Goal: Task Accomplishment & Management: Use online tool/utility

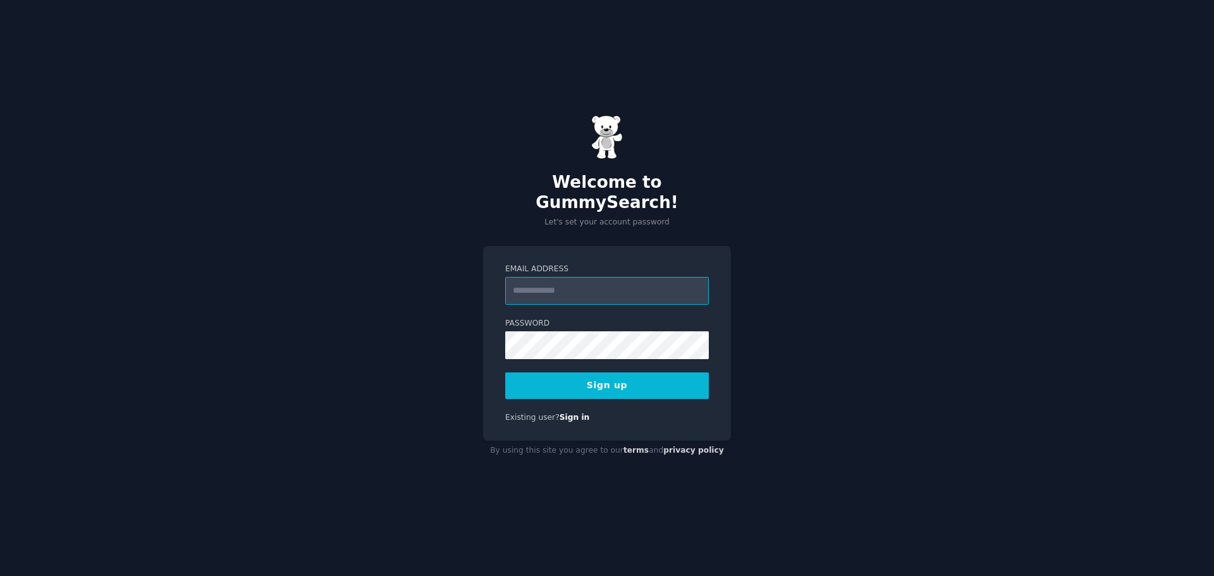
click at [565, 284] on input "Email Address" at bounding box center [607, 291] width 204 height 28
click at [649, 284] on input "Email Address" at bounding box center [607, 291] width 204 height 28
click at [840, 266] on div "Welcome to GummySearch! Let's set your account password Email Address Password …" at bounding box center [607, 288] width 1214 height 576
click at [582, 277] on input "Email Address" at bounding box center [607, 291] width 204 height 28
type input "**********"
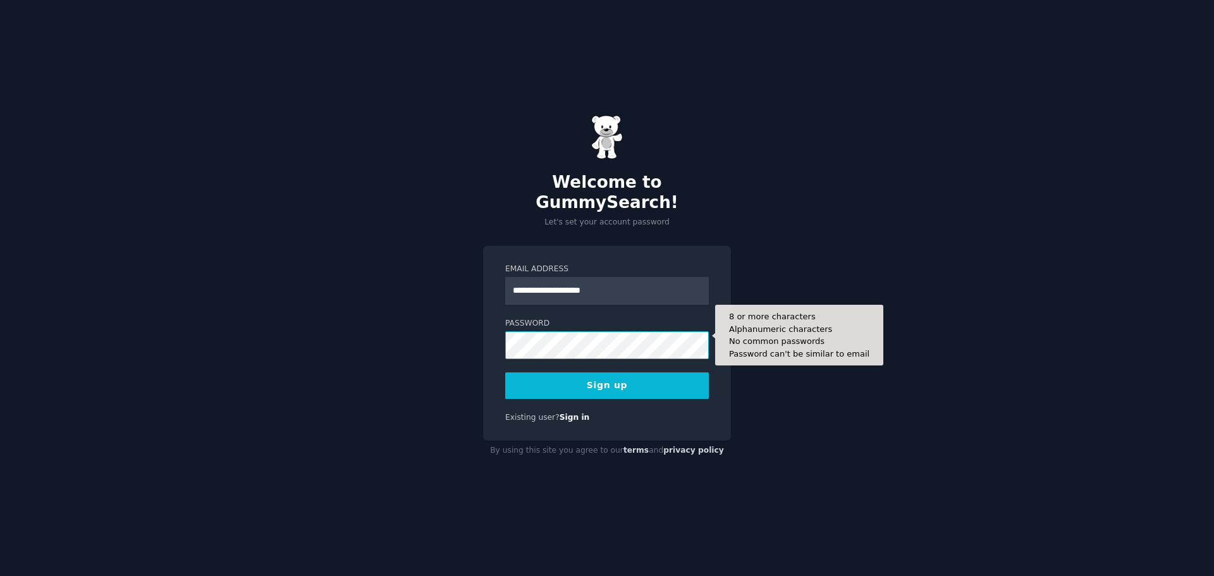
click at [505, 372] on button "Sign up" at bounding box center [607, 385] width 204 height 27
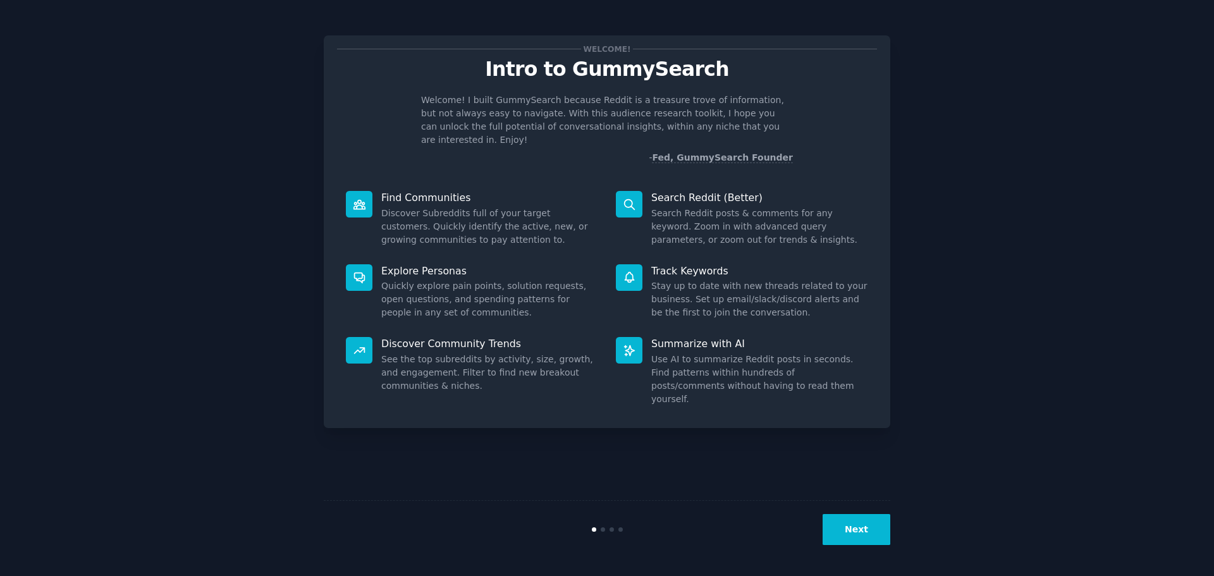
click at [955, 114] on div "Welcome! Intro to GummySearch Welcome! I built GummySearch because Reddit is a …" at bounding box center [607, 288] width 1178 height 541
click at [860, 524] on button "Next" at bounding box center [857, 529] width 68 height 31
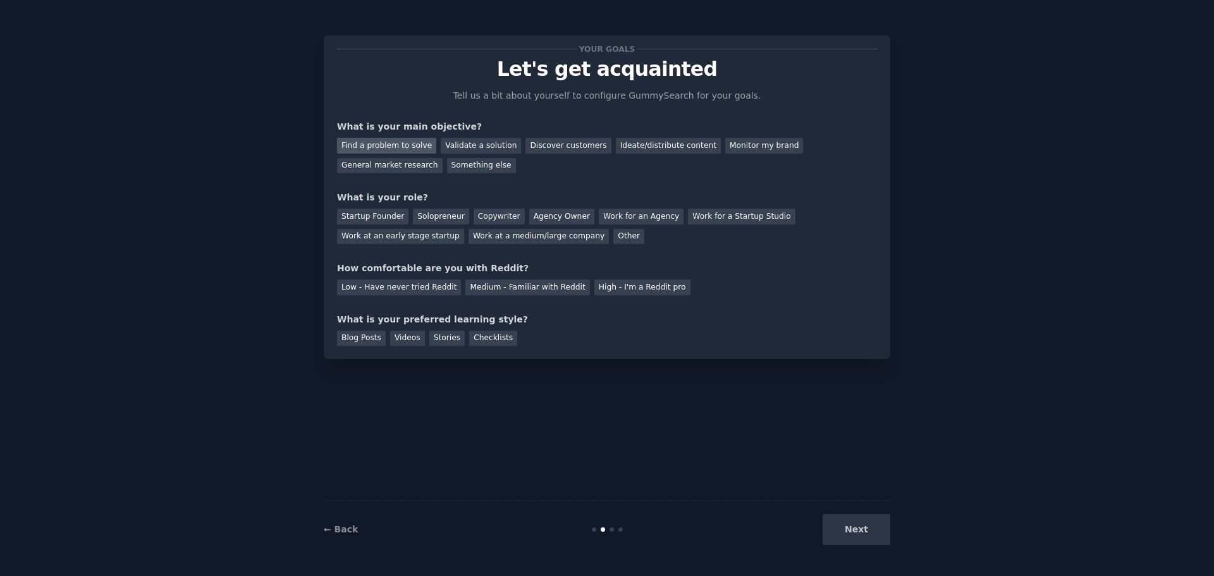
click at [393, 147] on div "Find a problem to solve" at bounding box center [386, 146] width 99 height 16
click at [613, 238] on div "Other" at bounding box center [628, 237] width 31 height 16
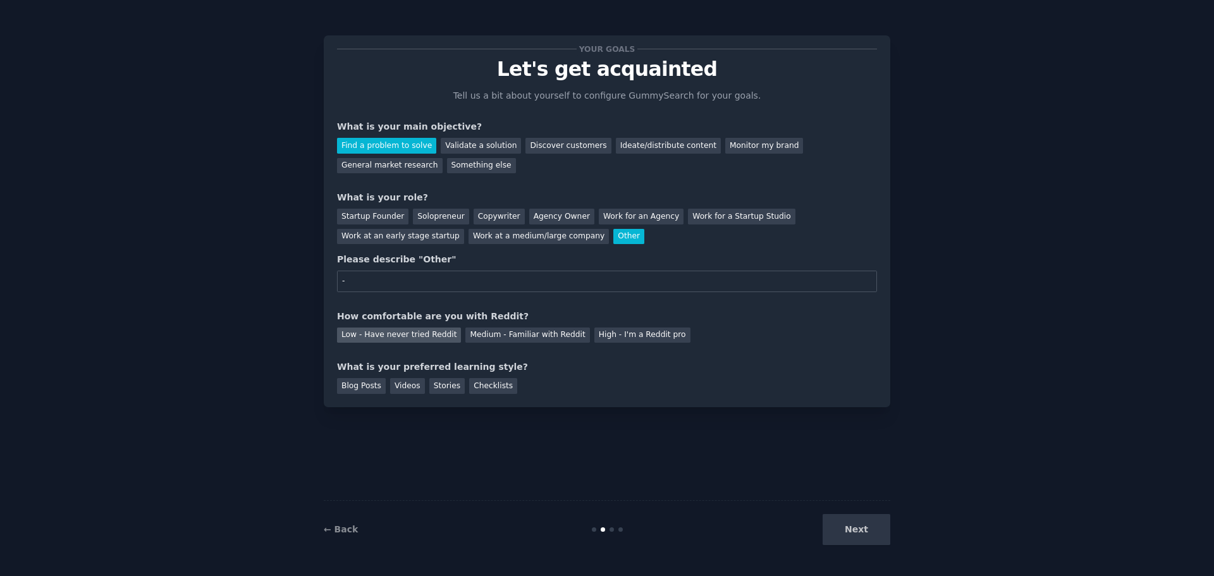
type input "-"
click at [420, 338] on div "Low - Have never tried Reddit" at bounding box center [399, 335] width 124 height 16
click at [447, 387] on div "Stories" at bounding box center [446, 386] width 35 height 16
click at [350, 387] on div "Blog Posts" at bounding box center [361, 386] width 49 height 16
click at [862, 529] on button "Next" at bounding box center [857, 529] width 68 height 31
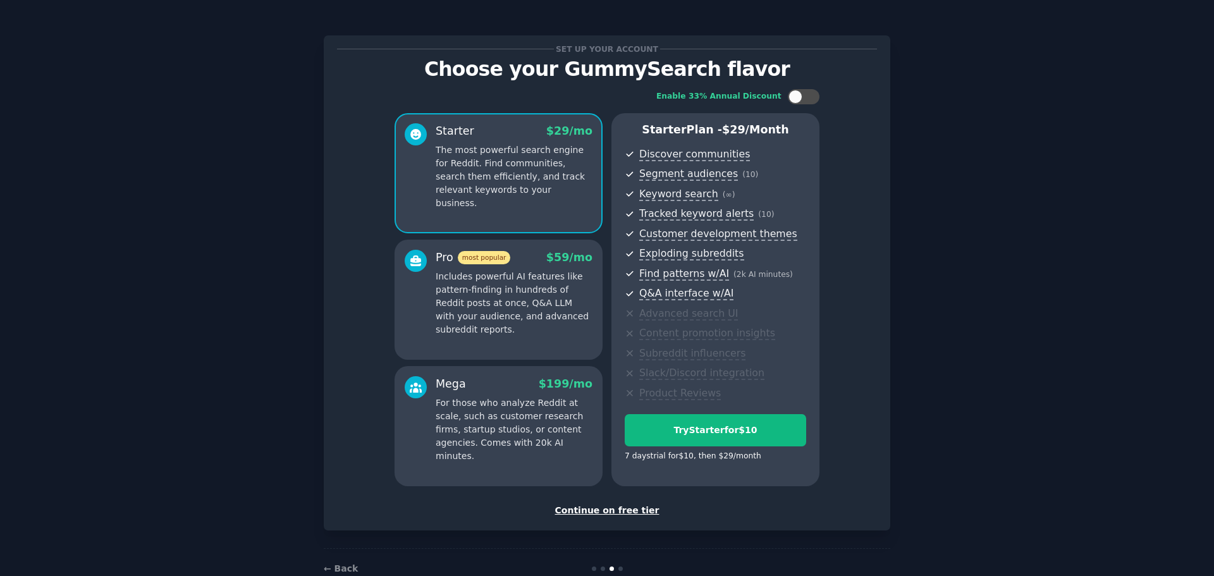
click at [630, 511] on div "Continue on free tier" at bounding box center [607, 510] width 540 height 13
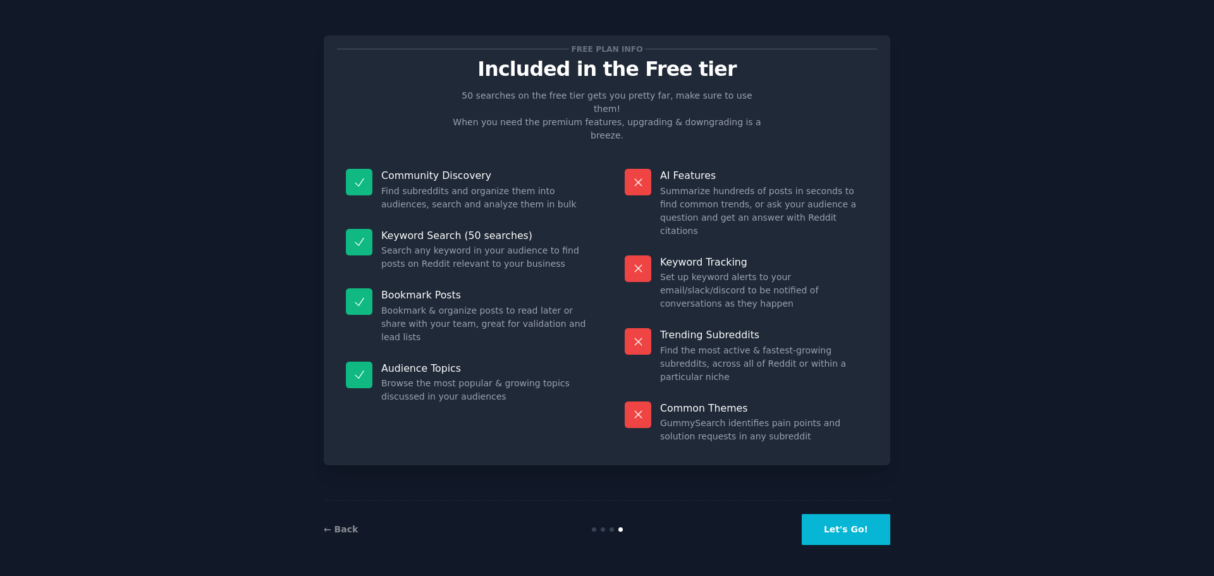
click at [854, 529] on button "Let's Go!" at bounding box center [846, 529] width 89 height 31
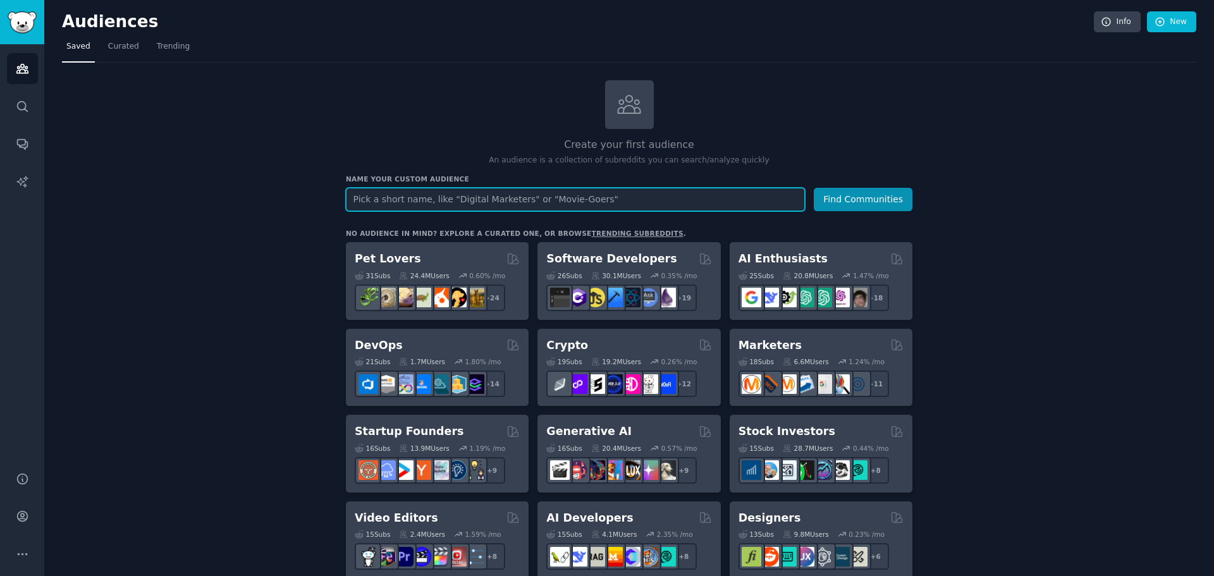
click at [489, 197] on input "text" at bounding box center [575, 199] width 459 height 23
type input "d"
type input "standing desk"
click at [814, 188] on button "Find Communities" at bounding box center [863, 199] width 99 height 23
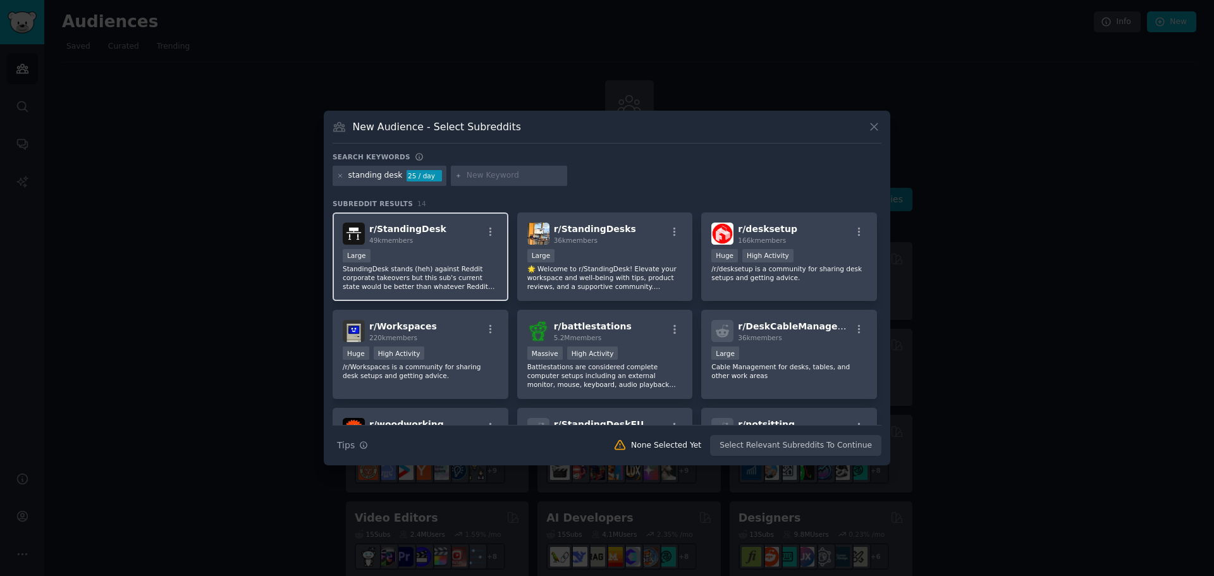
click at [431, 238] on div "49k members" at bounding box center [407, 240] width 77 height 9
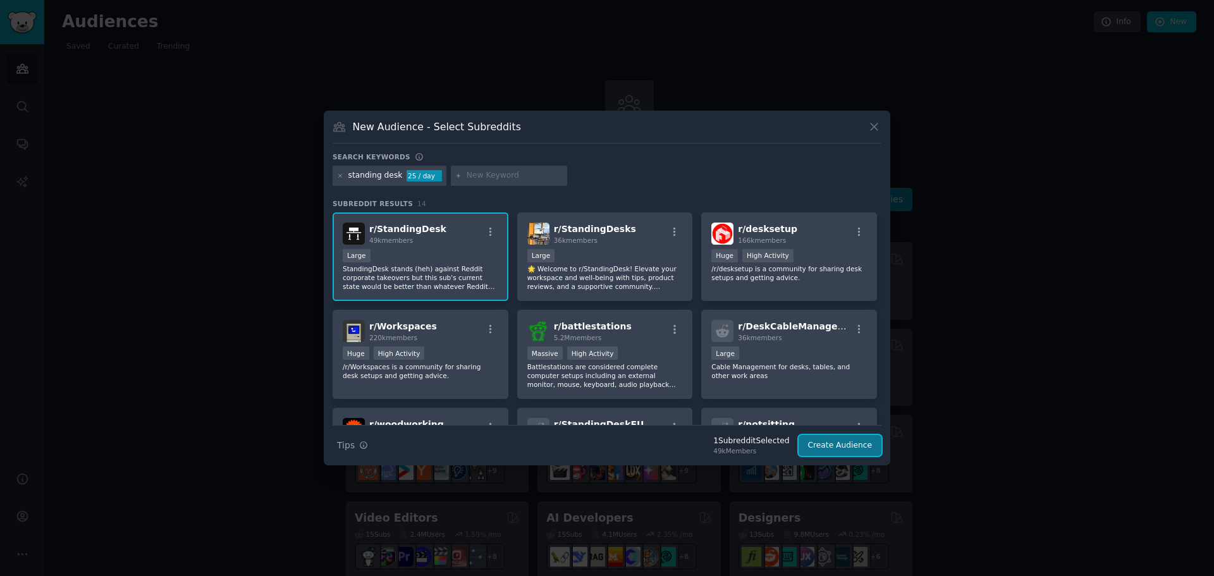
click at [823, 446] on button "Create Audience" at bounding box center [840, 445] width 83 height 21
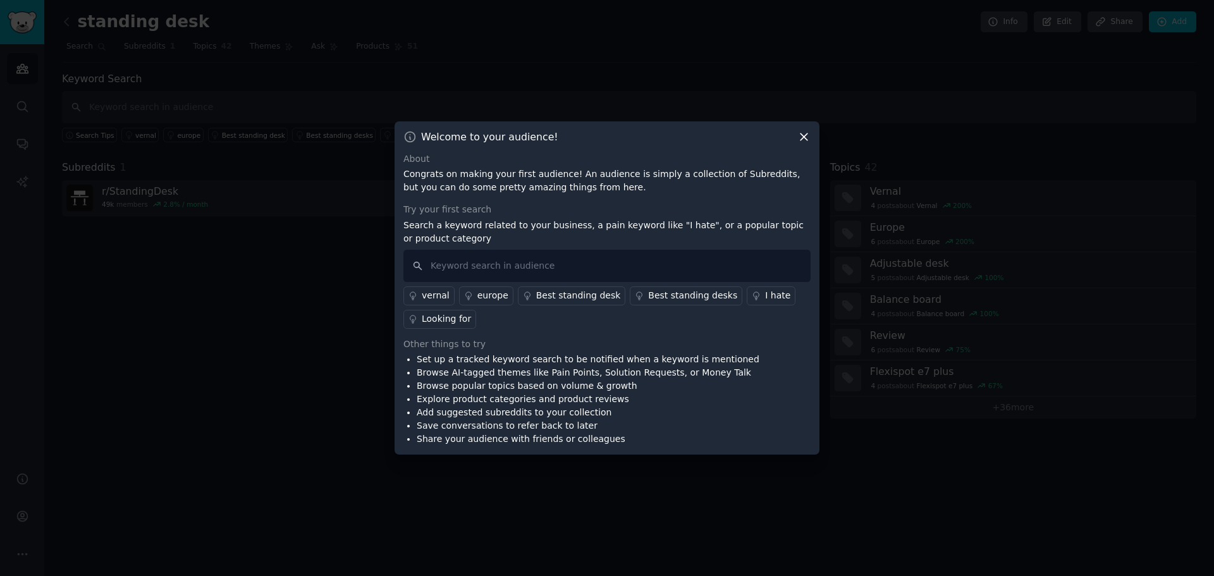
click at [808, 135] on icon at bounding box center [803, 136] width 13 height 13
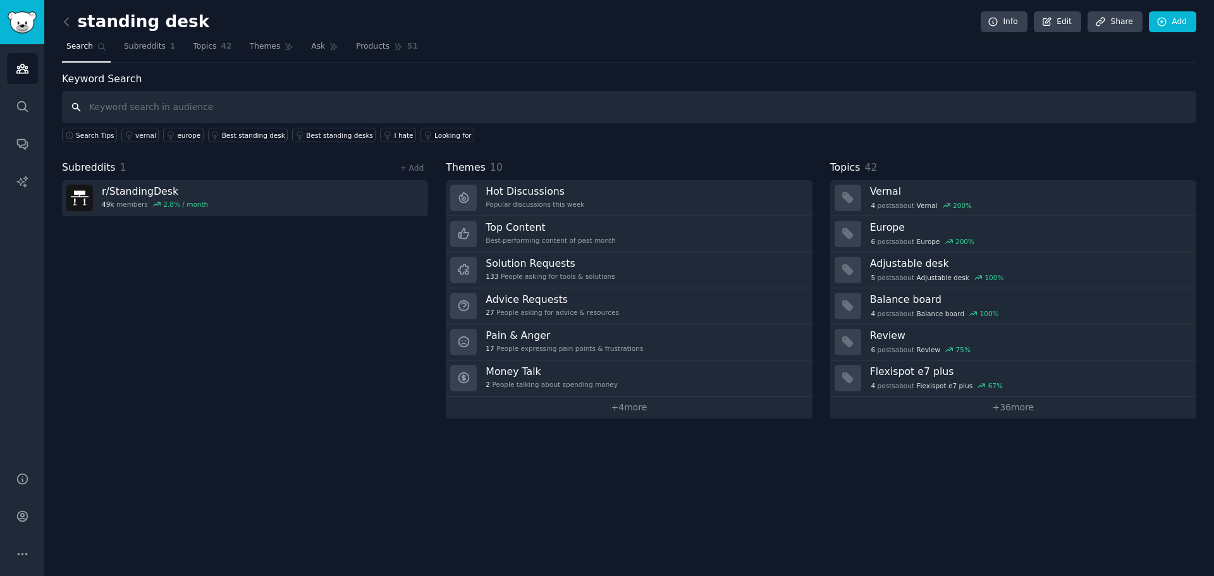
click at [254, 112] on input "text" at bounding box center [629, 107] width 1134 height 32
type input "desktronic"
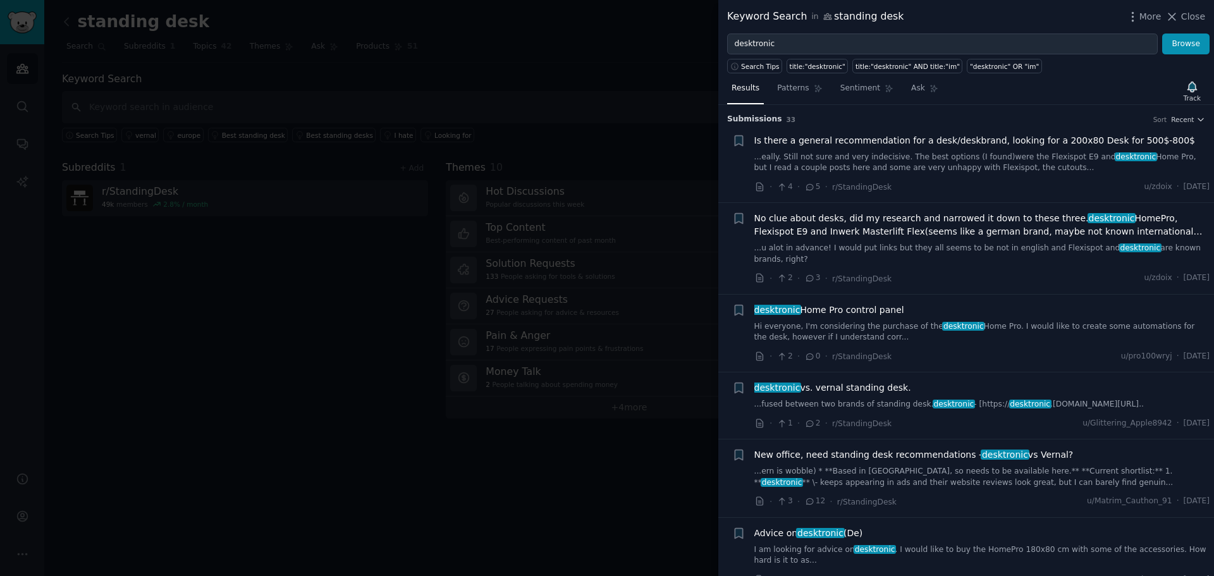
click at [349, 262] on div at bounding box center [607, 288] width 1214 height 576
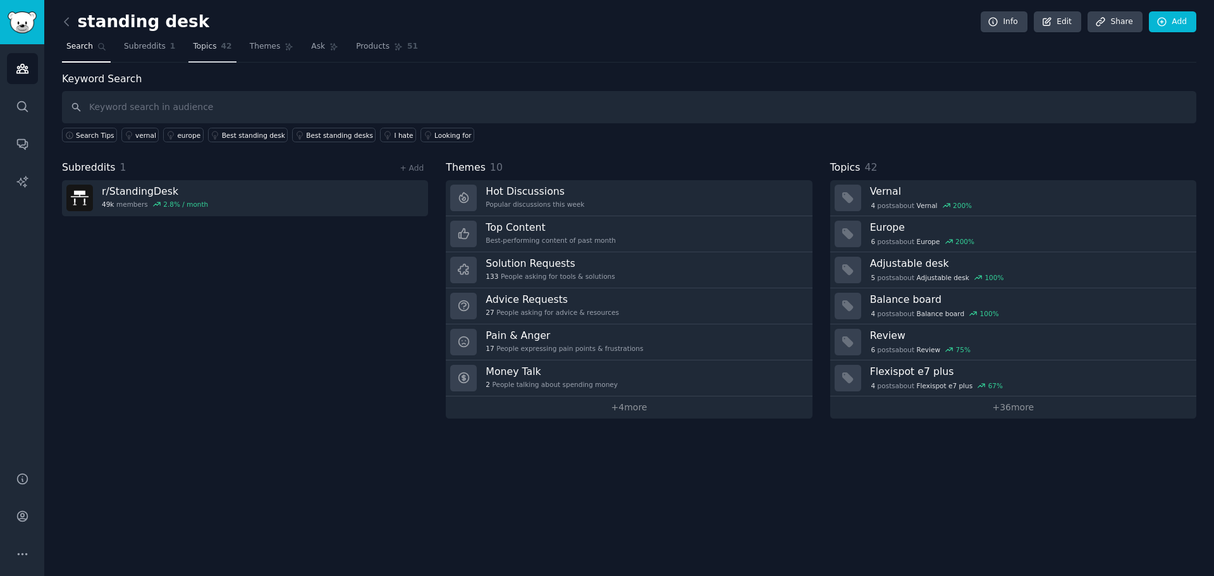
click at [202, 40] on link "Topics 42" at bounding box center [211, 50] width 47 height 26
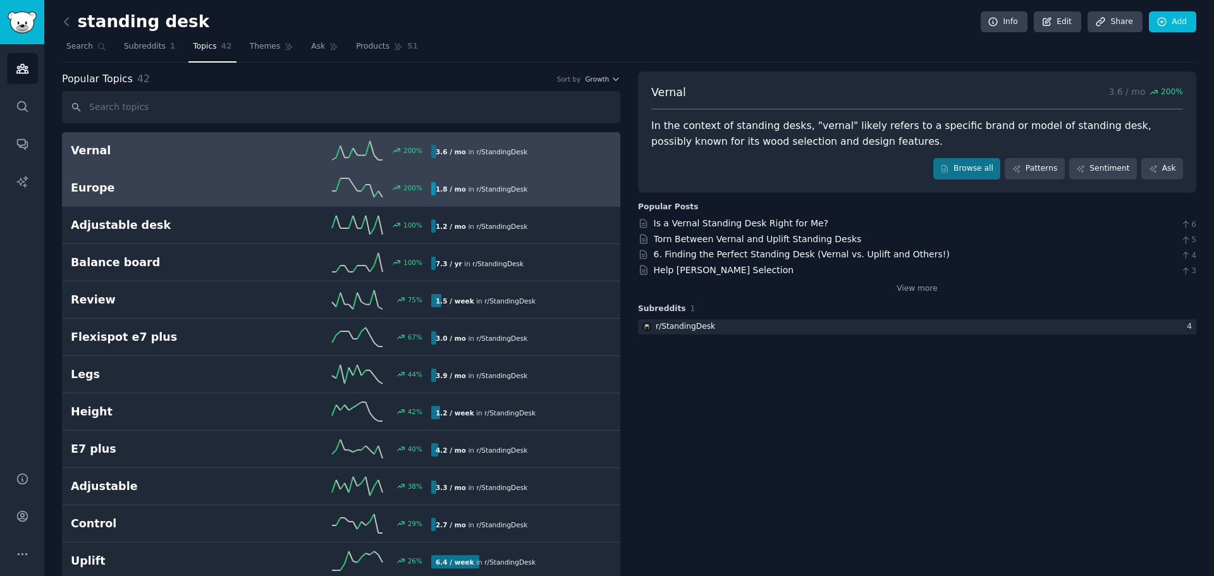
click at [235, 195] on h2 "Europe" at bounding box center [161, 188] width 180 height 16
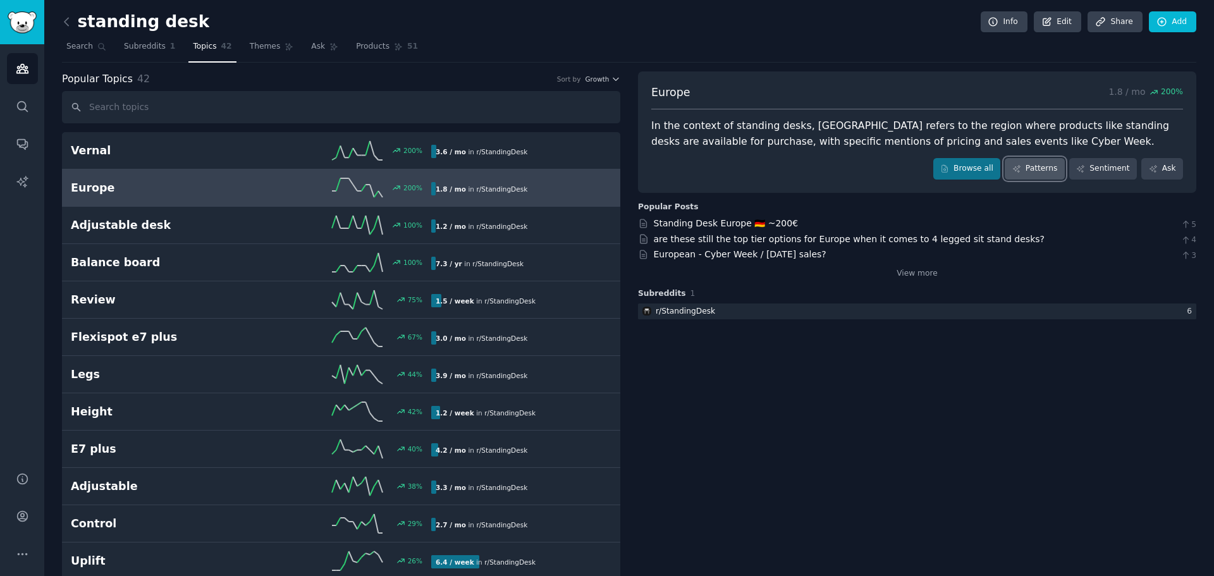
click at [1038, 173] on link "Patterns" at bounding box center [1034, 168] width 59 height 21
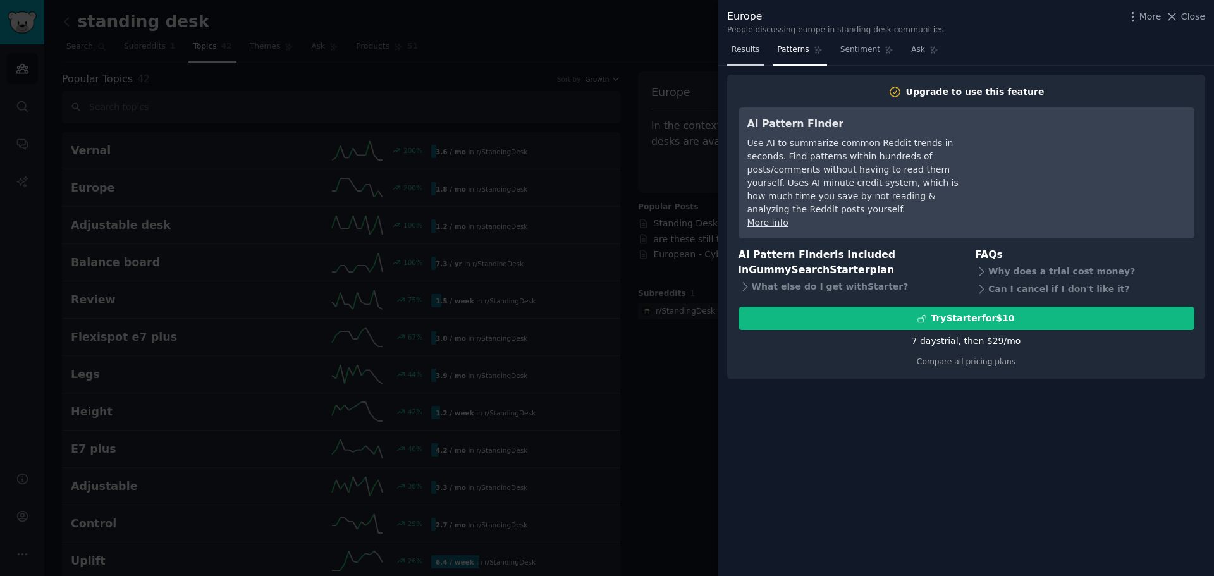
click at [743, 52] on span "Results" at bounding box center [745, 49] width 28 height 11
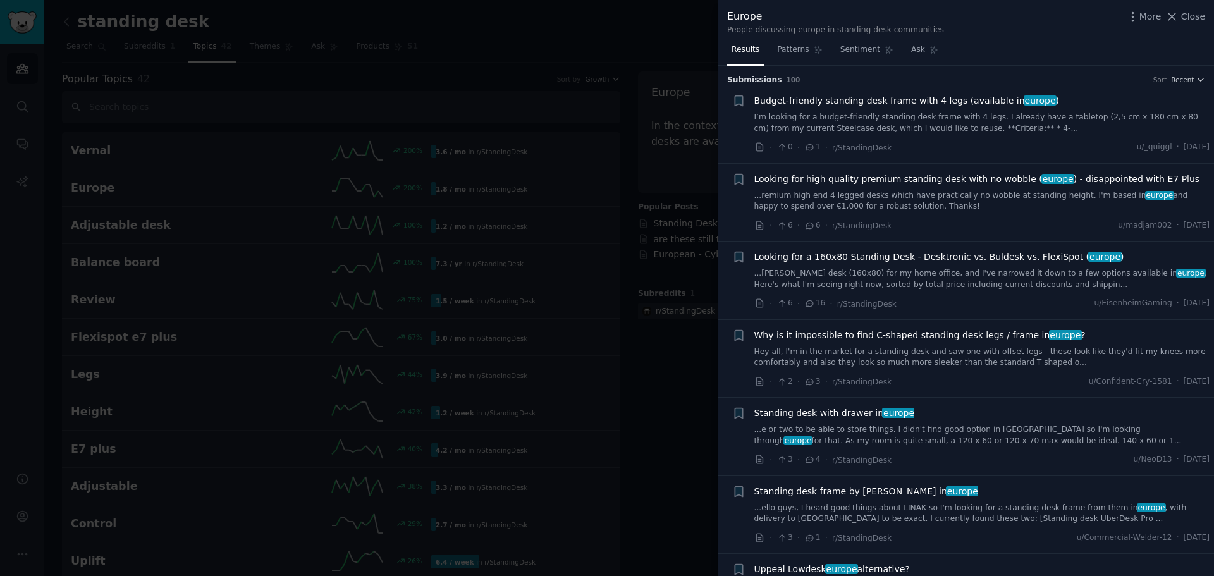
click at [568, 32] on div at bounding box center [607, 288] width 1214 height 576
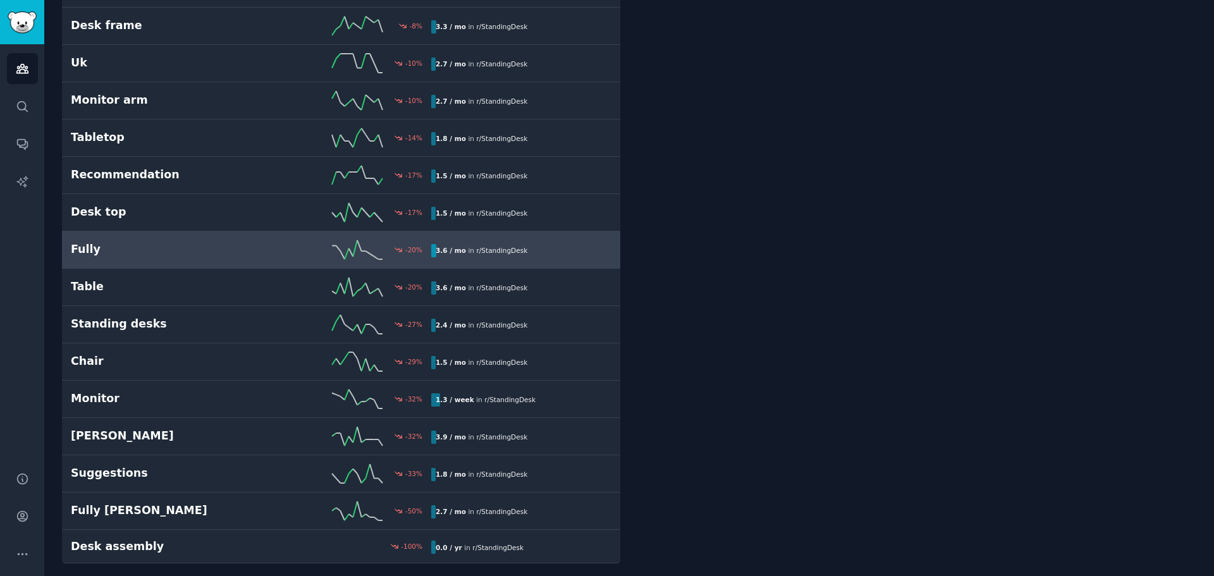
scroll to position [1134, 0]
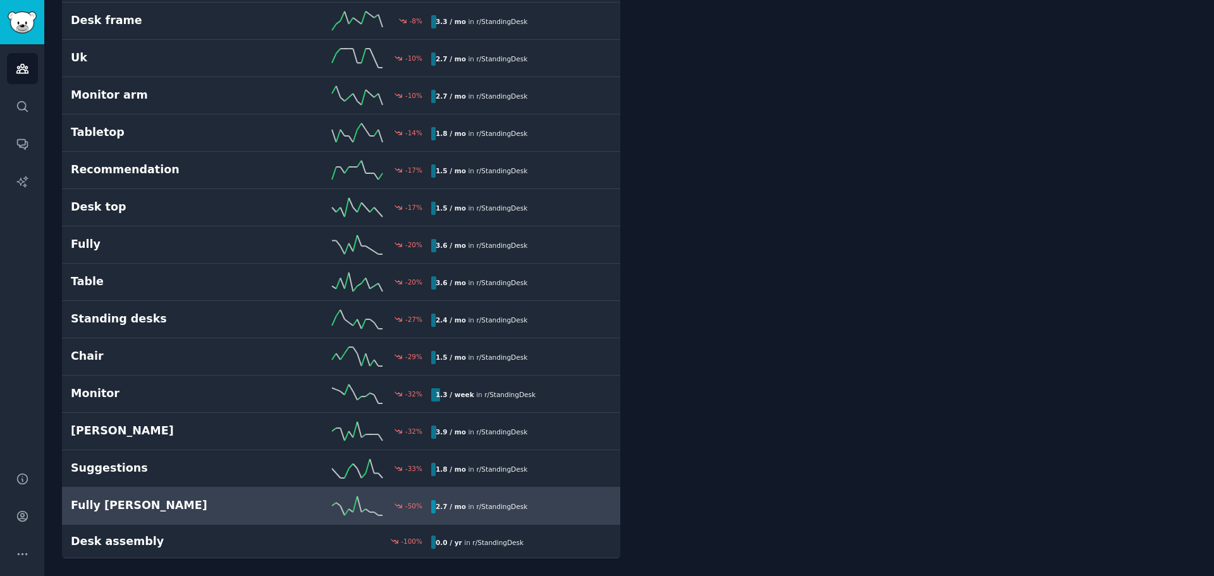
click at [359, 511] on icon at bounding box center [357, 505] width 51 height 19
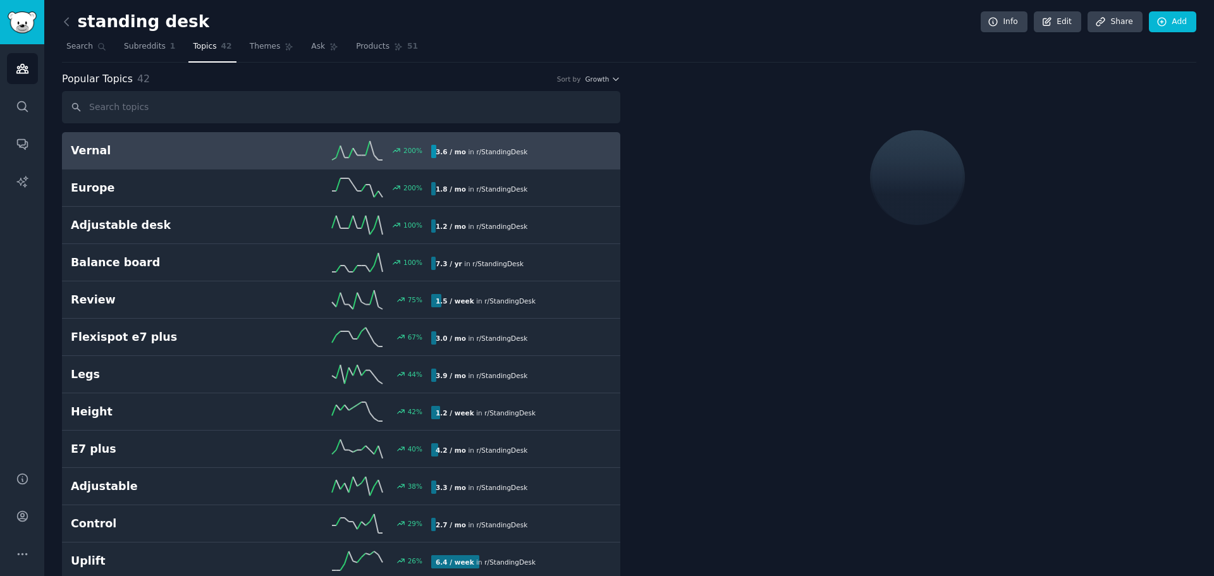
click at [357, 147] on icon at bounding box center [357, 150] width 51 height 19
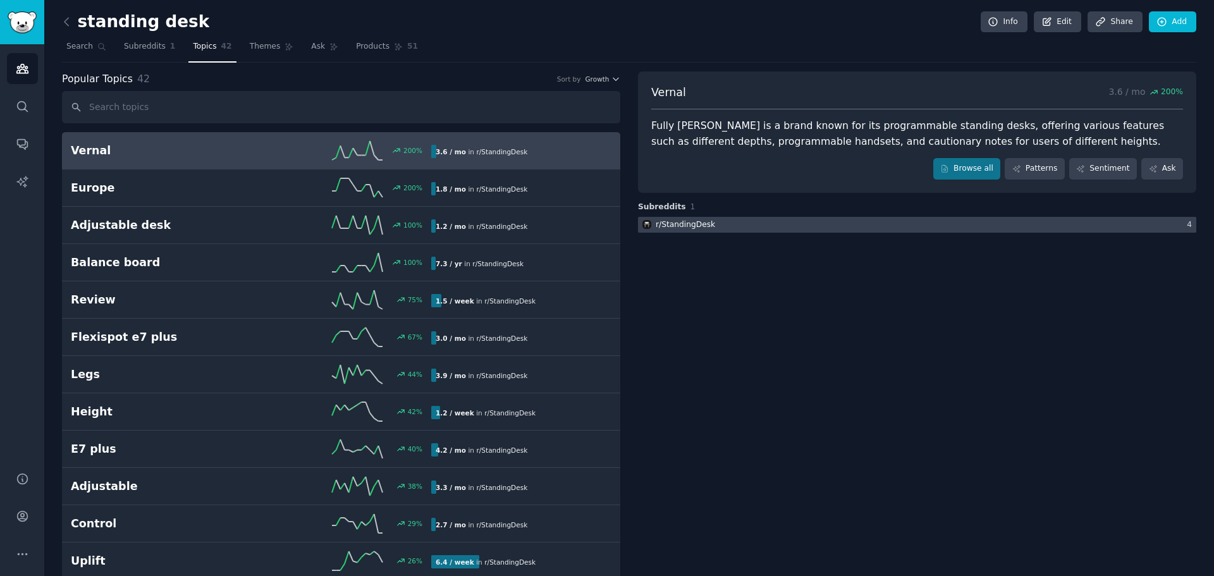
click at [809, 226] on div at bounding box center [917, 225] width 558 height 16
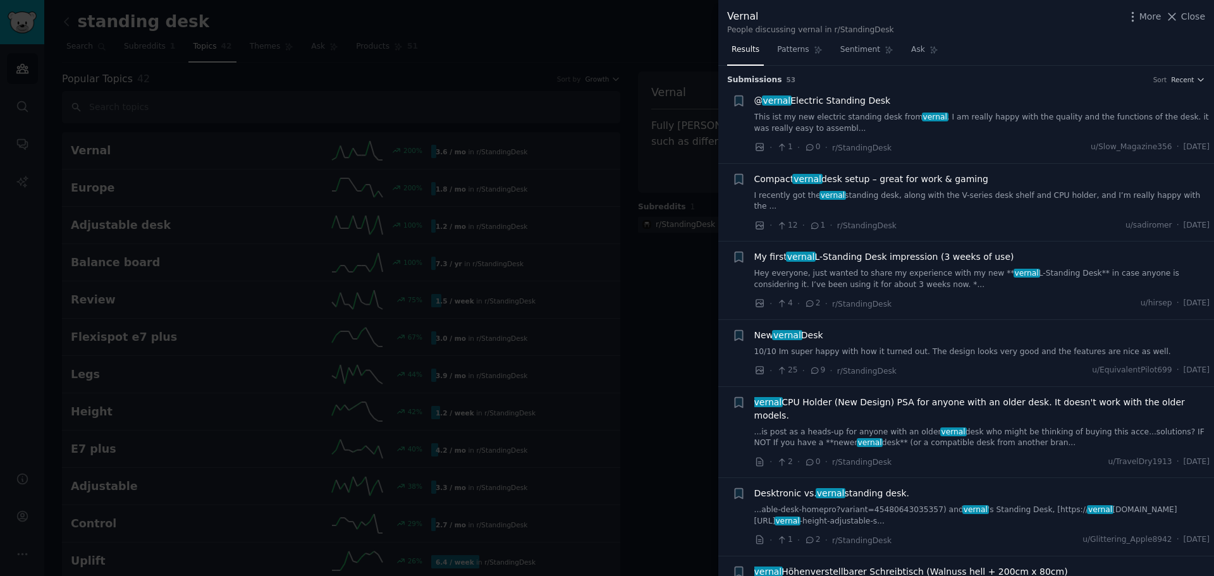
click at [637, 193] on div at bounding box center [607, 288] width 1214 height 576
